Goal: Check status

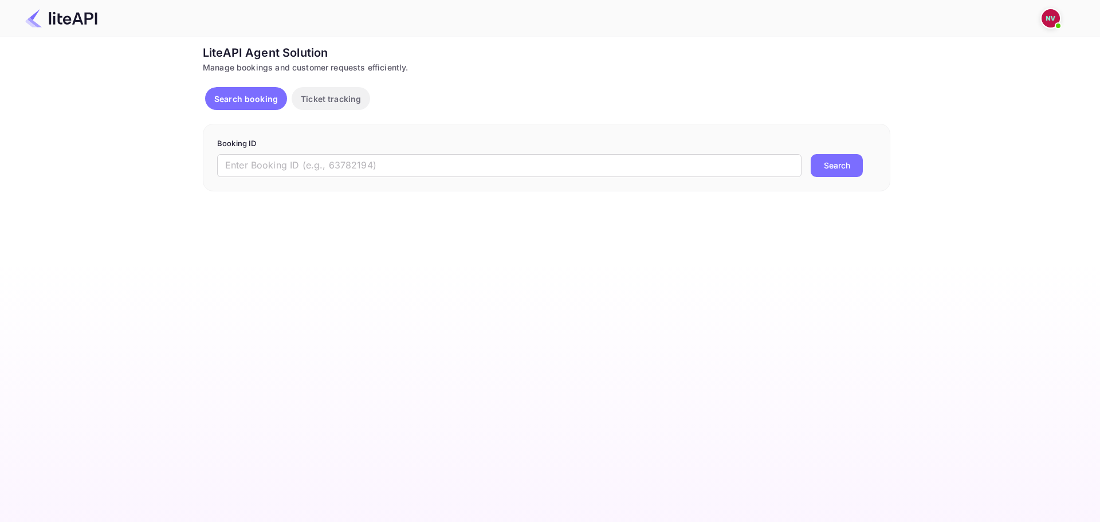
click at [341, 179] on div "Booking ID ​ Search" at bounding box center [547, 158] width 688 height 68
click at [345, 167] on input "text" at bounding box center [509, 165] width 585 height 23
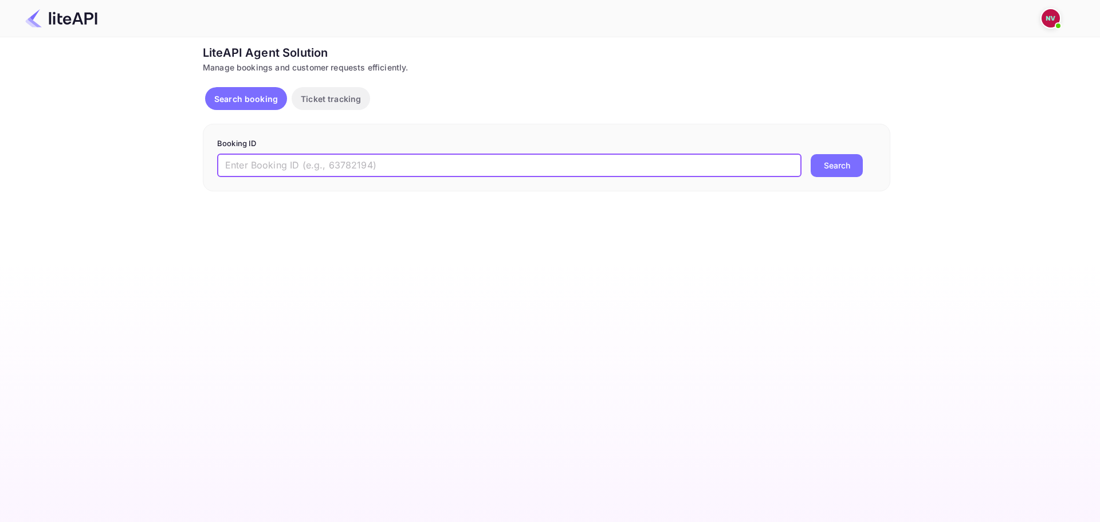
paste input "qRTp7QBzH"
type input "qRTp7QBzH"
click at [811, 154] on button "Search" at bounding box center [837, 165] width 52 height 23
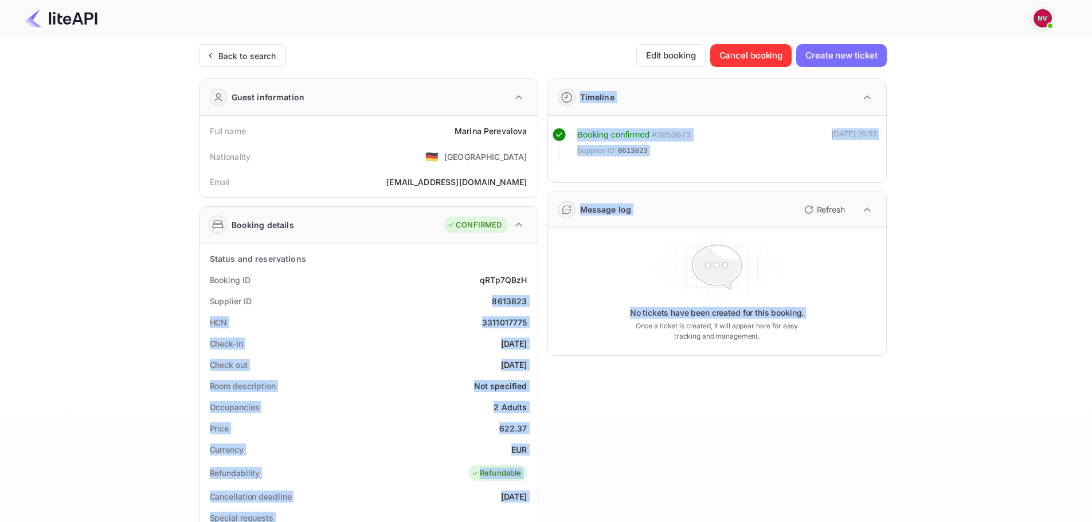
drag, startPoint x: 513, startPoint y: 303, endPoint x: 542, endPoint y: 303, distance: 29.2
click at [542, 303] on div "Guest information Full name [PERSON_NAME] Nationality 🇩🇪 [DEMOGRAPHIC_DATA] Ema…" at bounding box center [538, 444] width 697 height 751
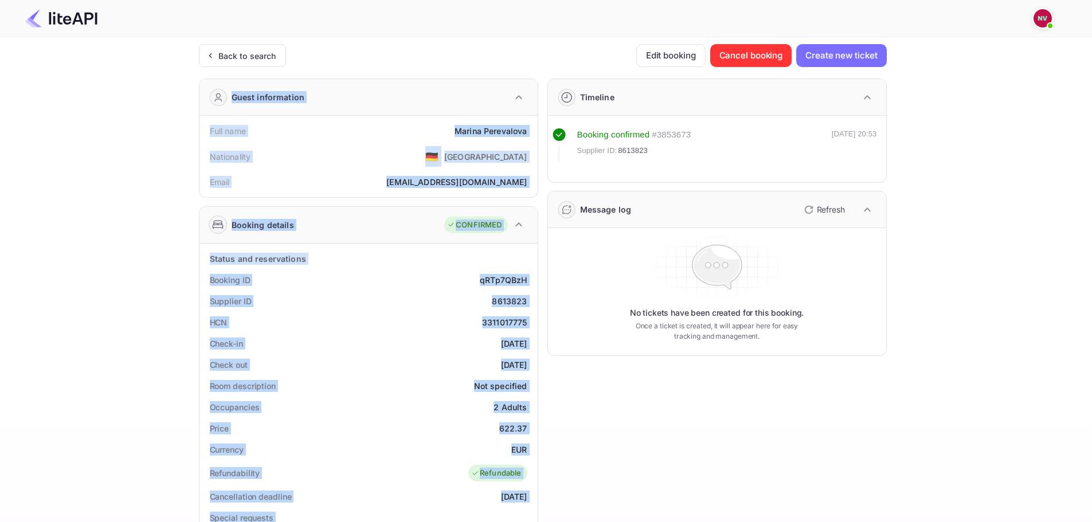
click at [515, 303] on div "8613823" at bounding box center [509, 301] width 35 height 12
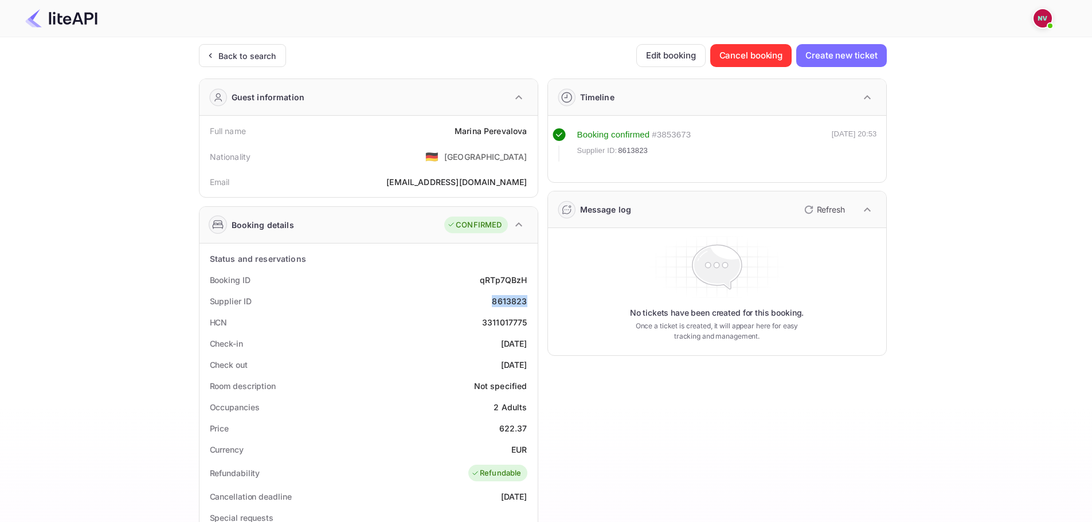
click at [515, 303] on div "8613823" at bounding box center [509, 301] width 35 height 12
